Goal: Transaction & Acquisition: Purchase product/service

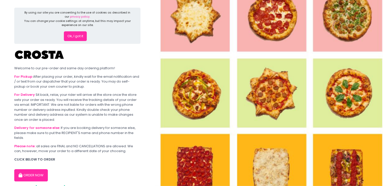
click at [80, 37] on button "Ok, I got it" at bounding box center [75, 36] width 23 height 10
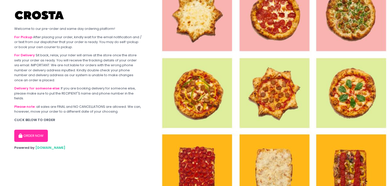
click at [30, 136] on button "ORDER NOW" at bounding box center [31, 135] width 34 height 12
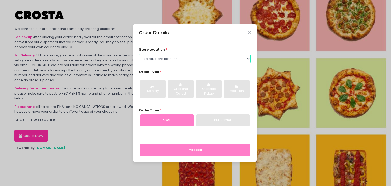
click at [150, 56] on select "Select store location [PERSON_NAME] Pizza - [PERSON_NAME] Pizza - [GEOGRAPHIC_D…" at bounding box center [195, 59] width 112 height 10
select select "5fabb2e53664a8677beaeb89"
click at [139, 54] on select "Select store location [PERSON_NAME] Pizza - [PERSON_NAME] Pizza - [GEOGRAPHIC_D…" at bounding box center [195, 59] width 112 height 10
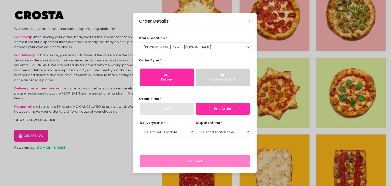
click at [178, 76] on button "Delivery" at bounding box center [167, 77] width 54 height 18
click at [190, 96] on div "store location * Select store location [PERSON_NAME] Pizza - [PERSON_NAME] Pizz…" at bounding box center [194, 89] width 123 height 119
click at [206, 105] on link "Pre-Order" at bounding box center [223, 109] width 54 height 12
click at [201, 94] on div "store location * Select store location [PERSON_NAME] Pizza - [PERSON_NAME] Pizz…" at bounding box center [194, 89] width 123 height 119
click at [189, 124] on div "Delivery date * Select Delivery date" at bounding box center [167, 128] width 54 height 17
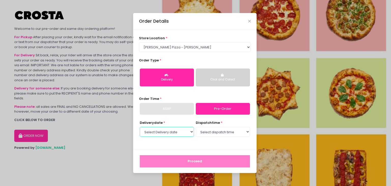
click at [192, 131] on select "Select Delivery date" at bounding box center [167, 132] width 54 height 10
click at [140, 127] on select "Select Delivery date" at bounding box center [167, 132] width 54 height 10
click at [188, 132] on select "Select Delivery date [DATE] [DATE]" at bounding box center [167, 132] width 54 height 10
select select "[DATE]"
click at [140, 127] on select "Select Delivery date [DATE] [DATE]" at bounding box center [167, 132] width 54 height 10
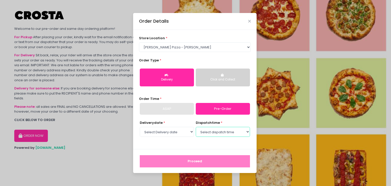
click at [214, 131] on select "Select dispatch time 12:00 PM - 12:30 PM 12:30 PM - 01:00 PM 01:00 PM - 01:30 P…" at bounding box center [223, 132] width 54 height 10
select select "12:00"
click at [196, 127] on select "Select dispatch time 12:00 PM - 12:30 PM 12:30 PM - 01:00 PM 01:00 PM - 01:30 P…" at bounding box center [223, 132] width 54 height 10
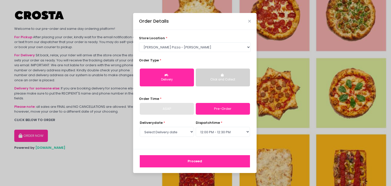
click at [186, 146] on div "store location * Select store location [PERSON_NAME] Pizza - [PERSON_NAME] Pizz…" at bounding box center [194, 89] width 123 height 119
click at [191, 165] on button "Proceed" at bounding box center [195, 161] width 110 height 12
